Goal: Navigation & Orientation: Find specific page/section

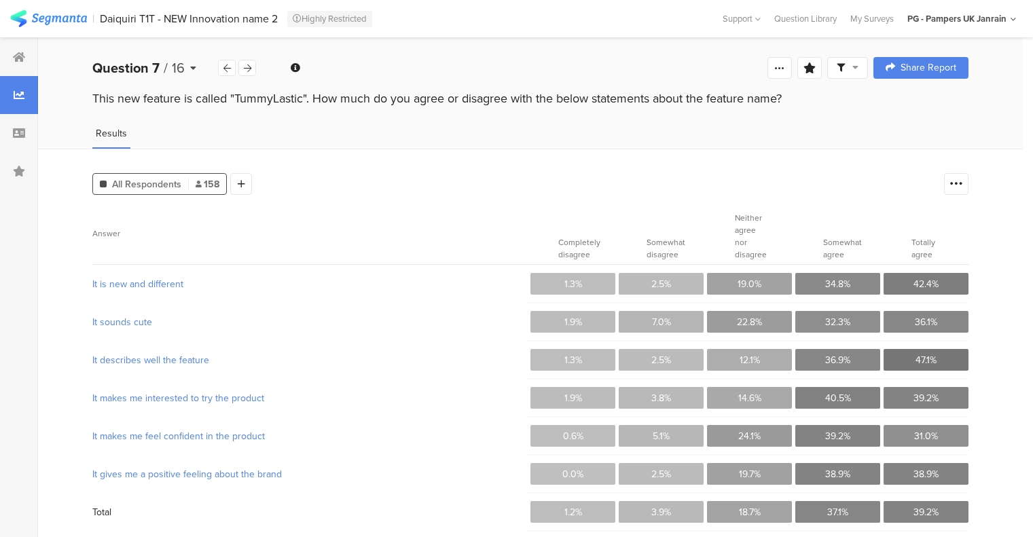
scroll to position [12, 0]
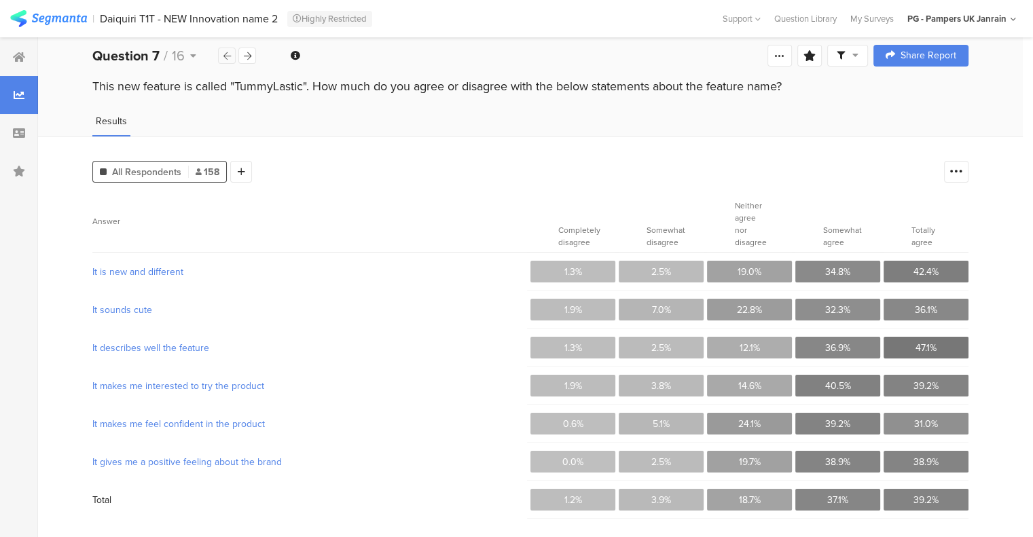
click at [229, 54] on icon at bounding box center [226, 56] width 7 height 9
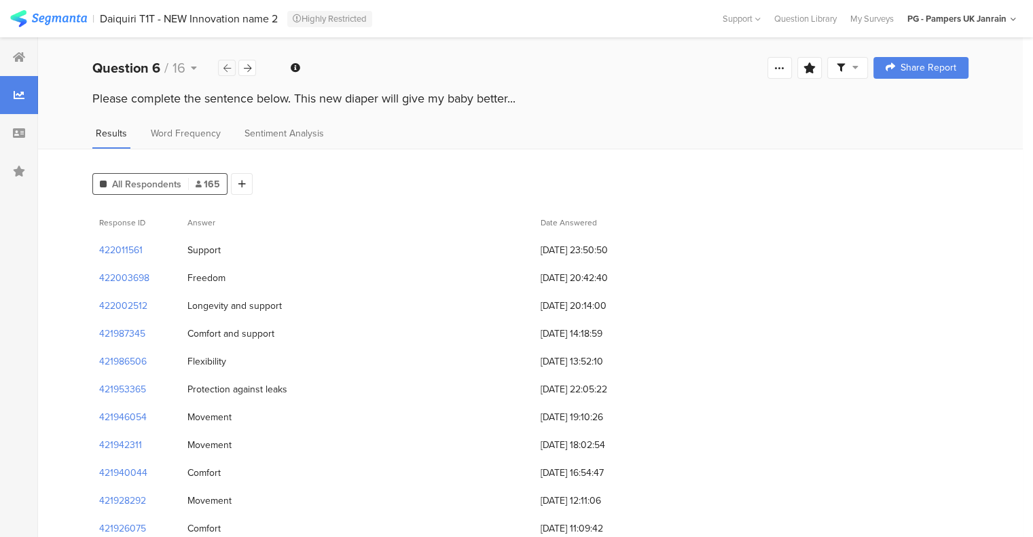
click at [226, 67] on icon at bounding box center [226, 68] width 7 height 9
